Goal: Information Seeking & Learning: Learn about a topic

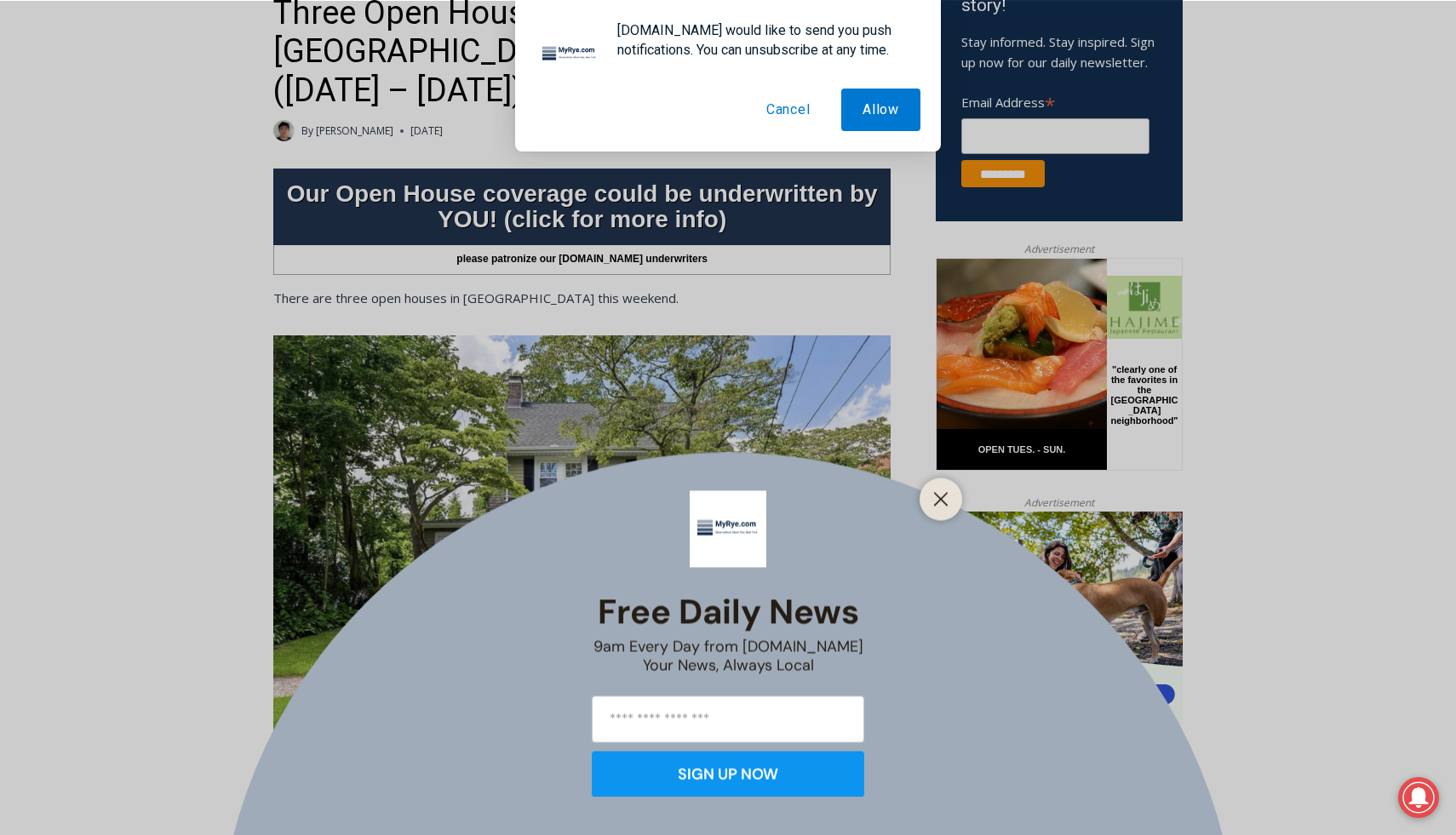
scroll to position [625, 0]
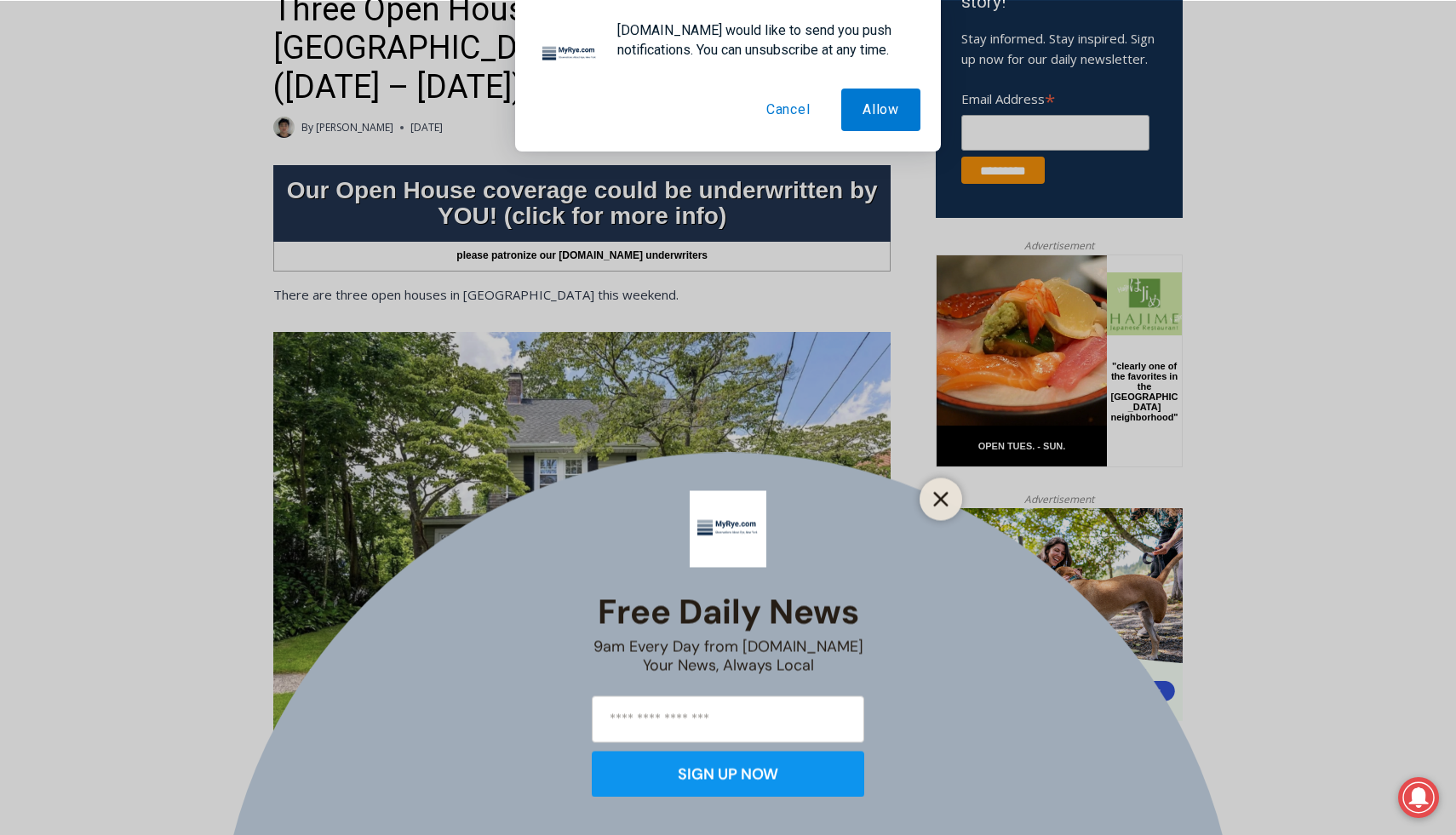
click at [948, 491] on button "Close" at bounding box center [941, 498] width 24 height 24
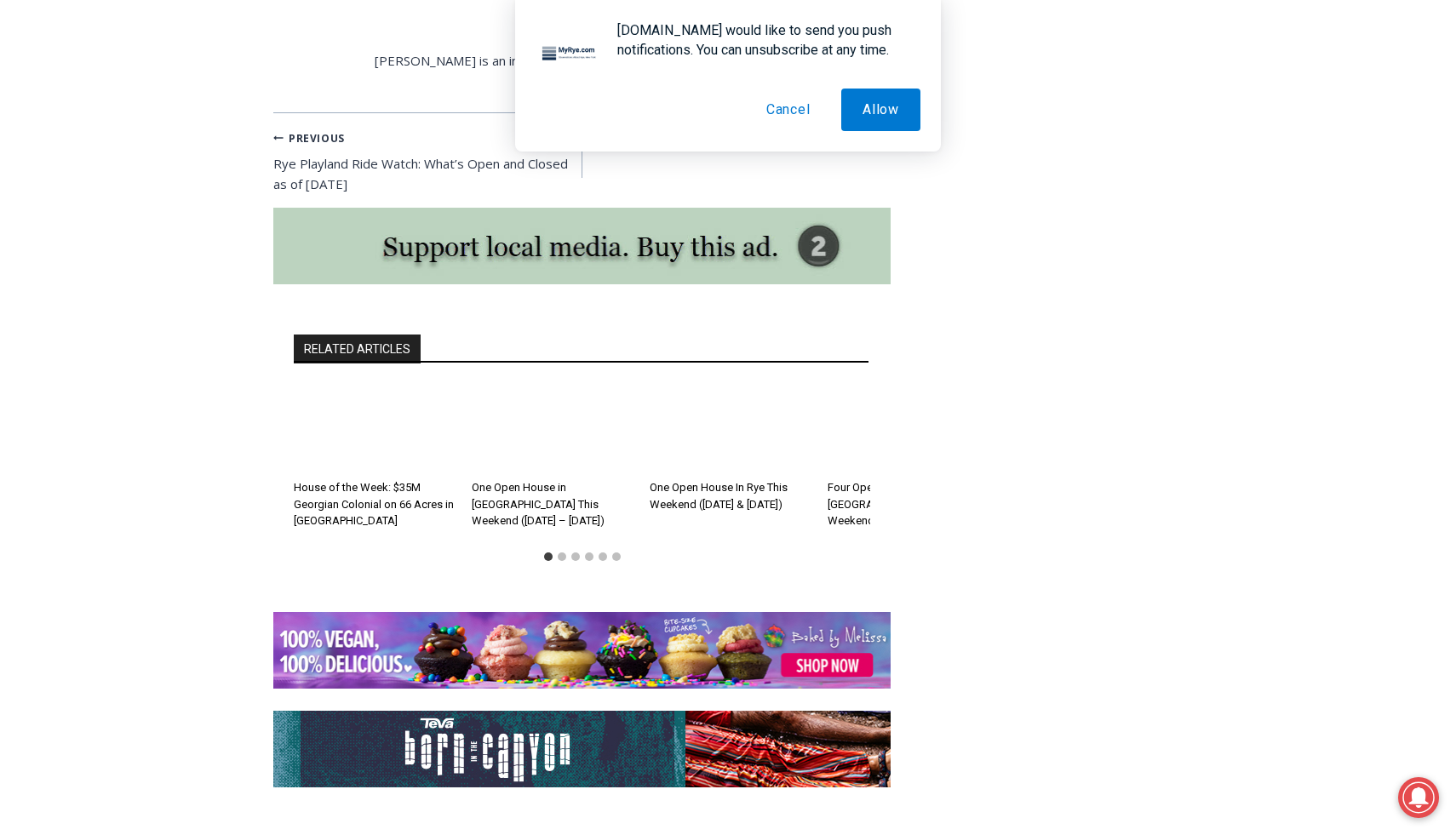
scroll to position [2910, 0]
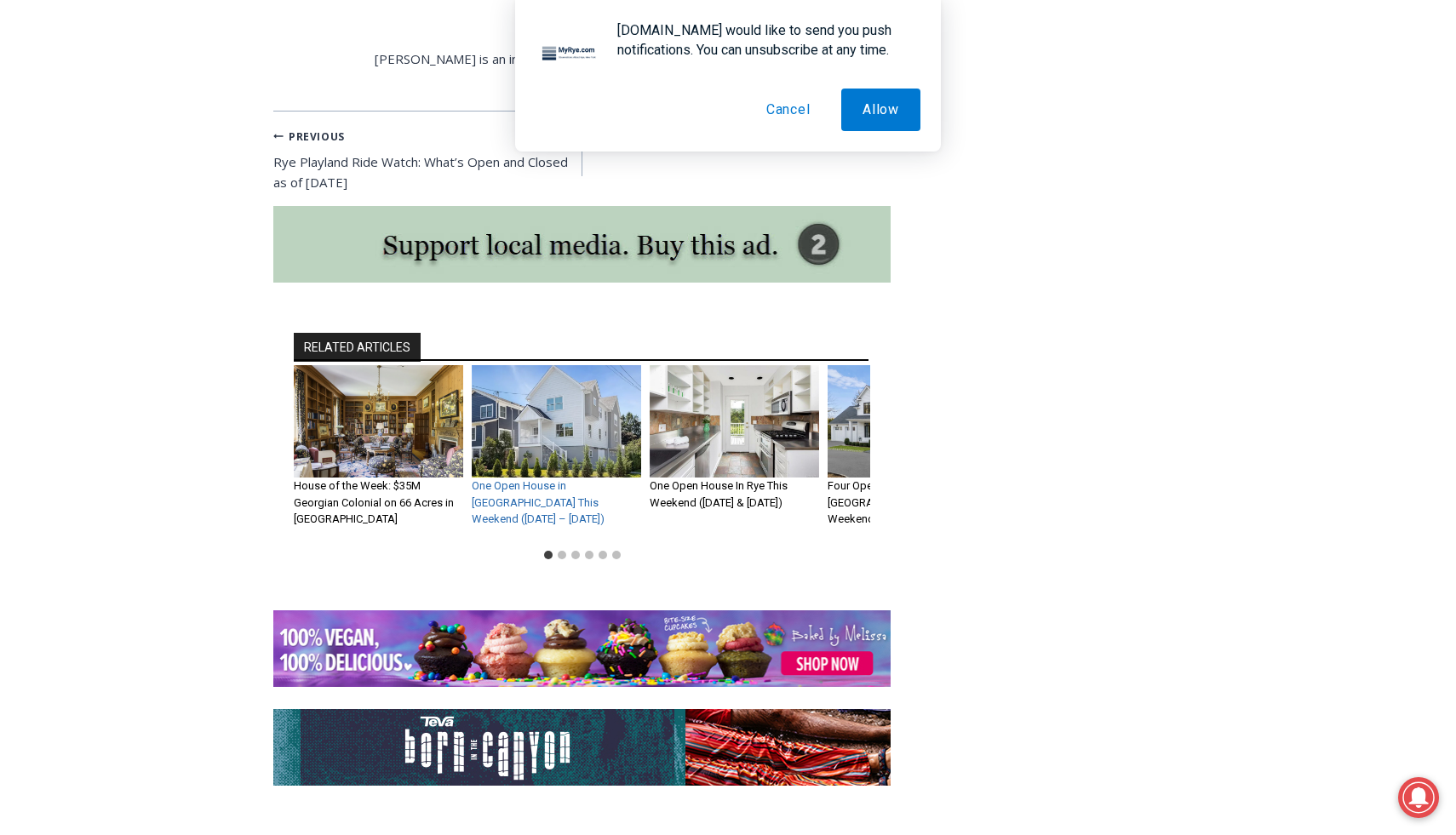
click at [498, 479] on link "One Open House in [GEOGRAPHIC_DATA] This Weekend ([DATE] – [DATE])" at bounding box center [538, 502] width 133 height 46
click at [792, 109] on button "Cancel" at bounding box center [789, 110] width 87 height 42
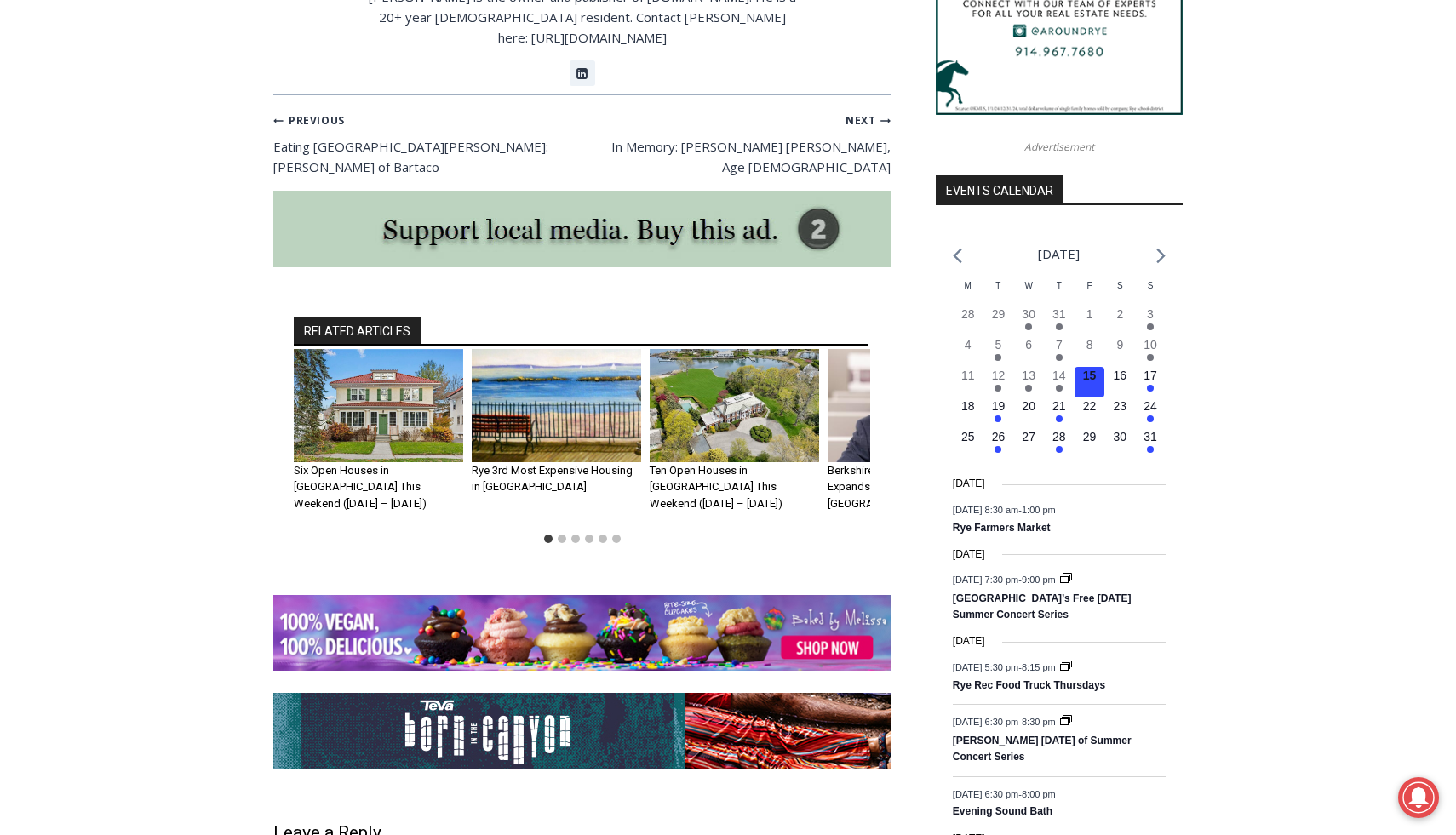
scroll to position [1734, 0]
